Goal: Transaction & Acquisition: Purchase product/service

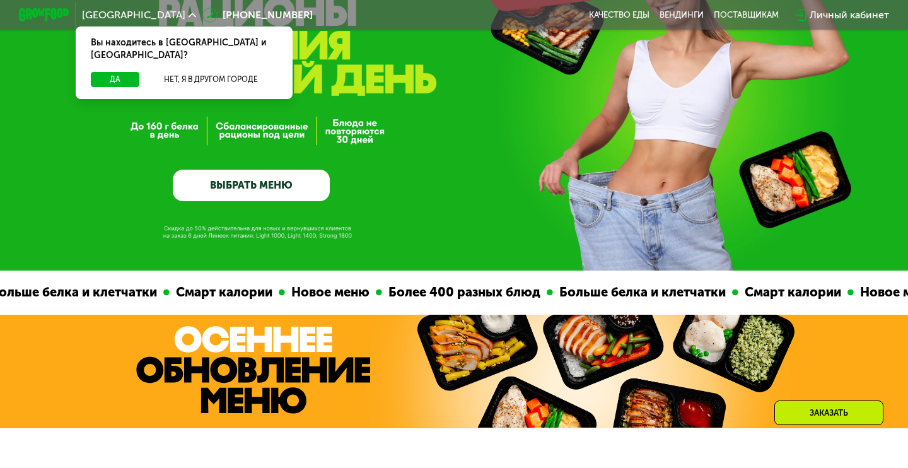
click at [282, 175] on link "ВЫБРАТЬ МЕНЮ" at bounding box center [251, 186] width 157 height 32
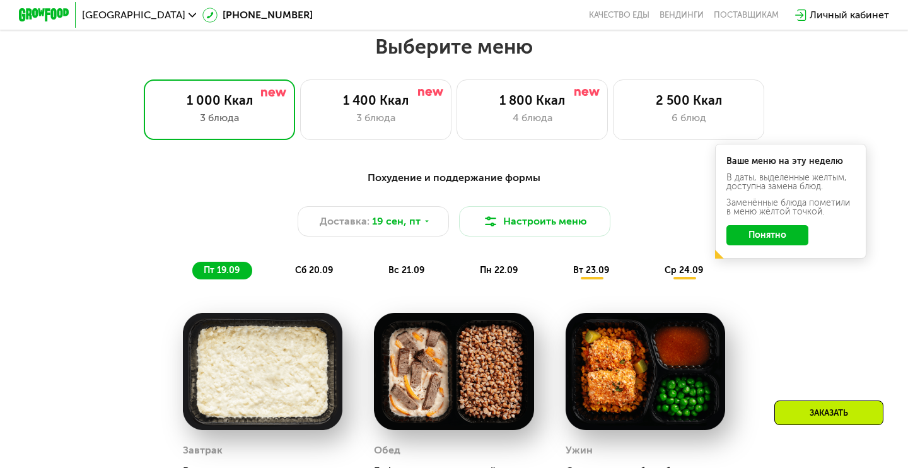
scroll to position [806, 0]
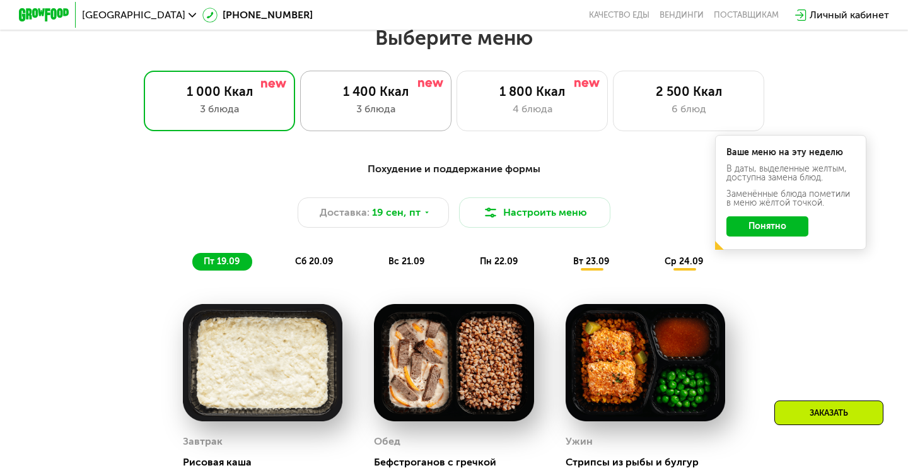
click at [359, 127] on div "1 400 Ккал 3 блюда" at bounding box center [375, 101] width 151 height 61
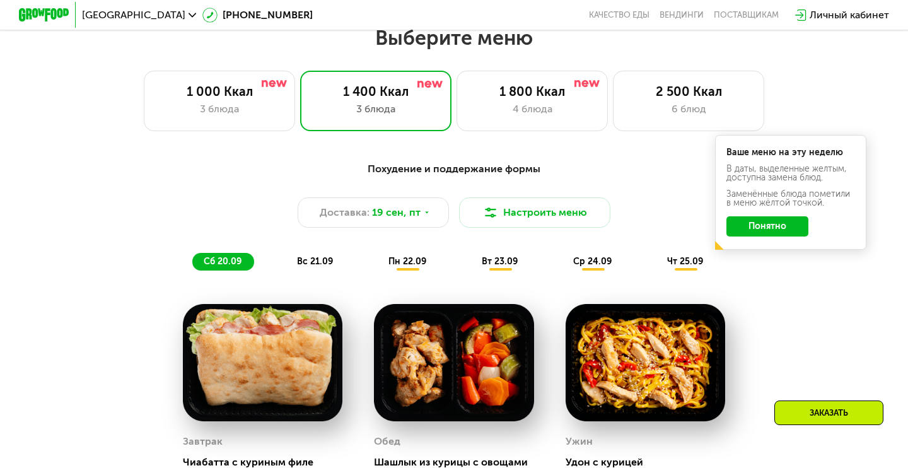
click at [785, 235] on button "Понятно" at bounding box center [767, 226] width 82 height 20
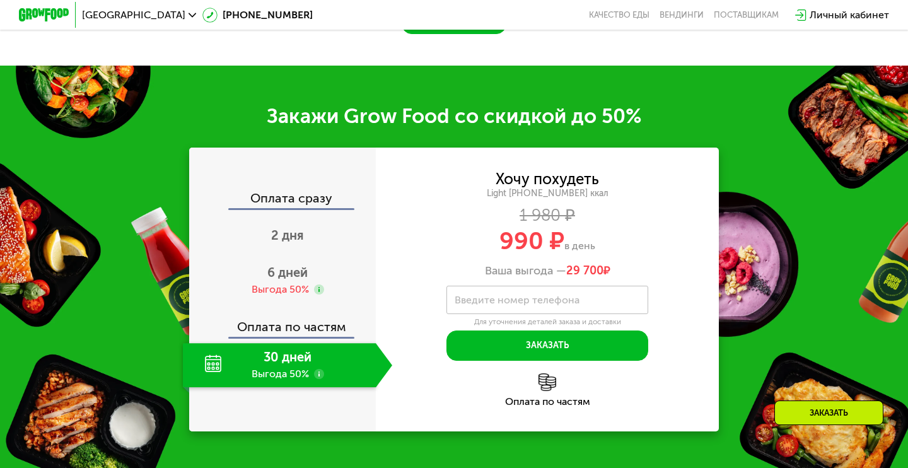
scroll to position [1470, 0]
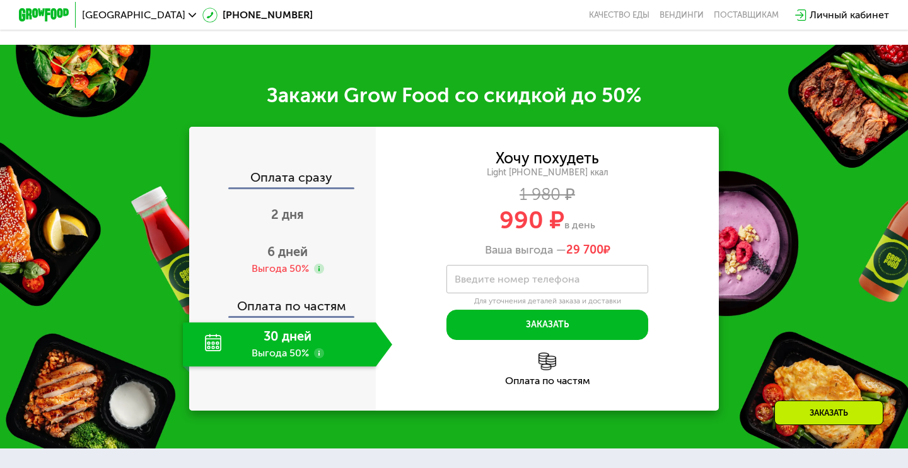
click at [291, 361] on div "30 дней Выгода 50%" at bounding box center [279, 344] width 193 height 44
click at [291, 259] on span "6 дней" at bounding box center [287, 251] width 40 height 15
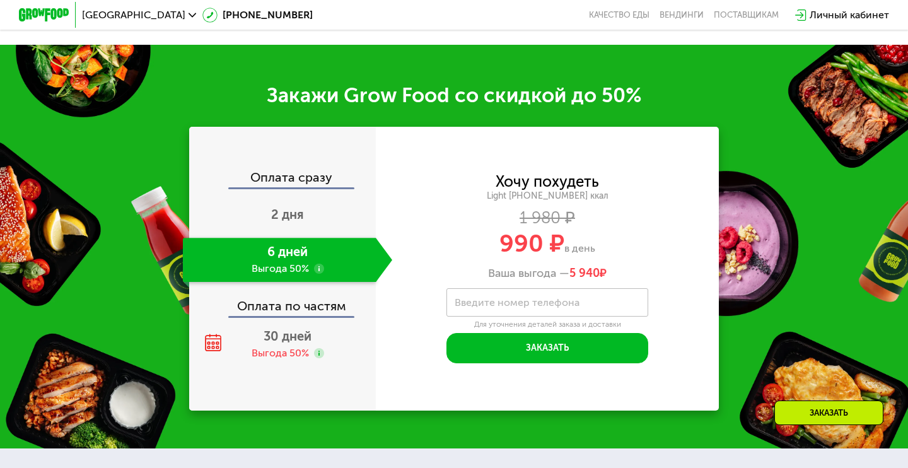
click at [294, 314] on div "Оплата по частям" at bounding box center [282, 301] width 185 height 29
click at [294, 344] on span "30 дней" at bounding box center [288, 336] width 48 height 15
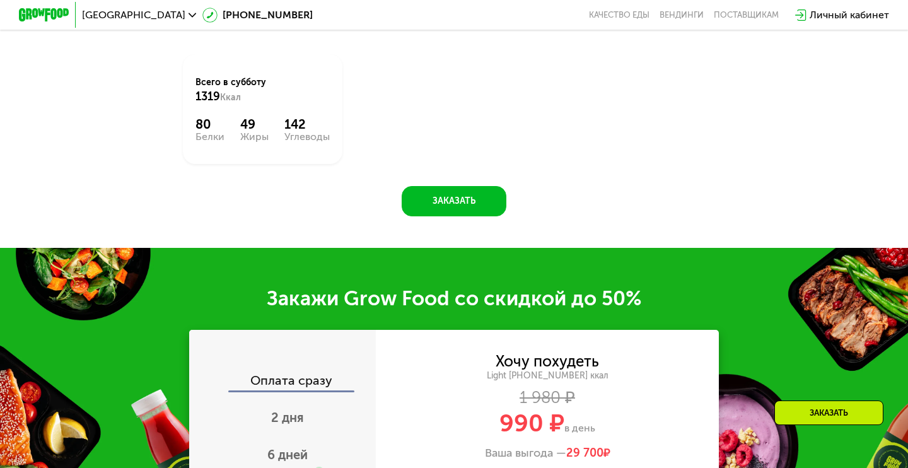
scroll to position [1517, 0]
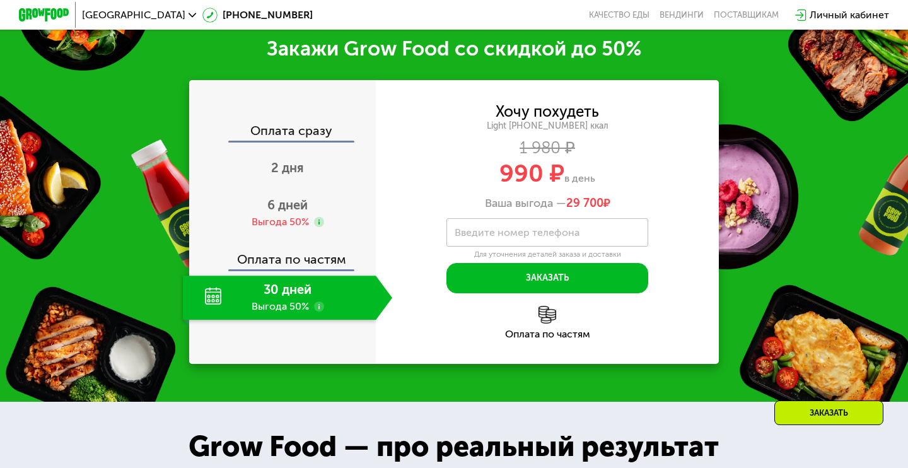
click at [323, 264] on div "Оплата по частям" at bounding box center [282, 254] width 185 height 29
click at [323, 269] on div "Оплата по частям" at bounding box center [282, 254] width 185 height 29
click at [310, 298] on div "30 дней Выгода 50%" at bounding box center [279, 298] width 193 height 44
